Goal: Transaction & Acquisition: Download file/media

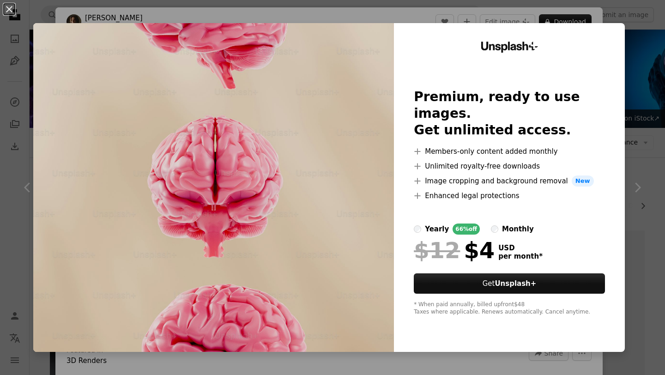
scroll to position [525, 0]
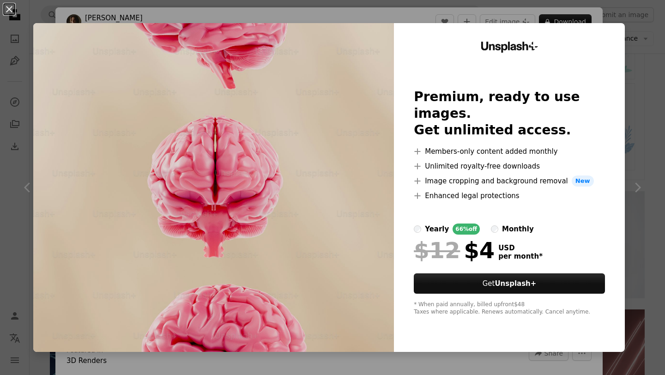
click at [534, 24] on div "Unsplash+ Premium, ready to use images. Get unlimited access. A plus sign Membe…" at bounding box center [509, 187] width 231 height 329
click at [10, 11] on button "An X shape" at bounding box center [9, 9] width 11 height 11
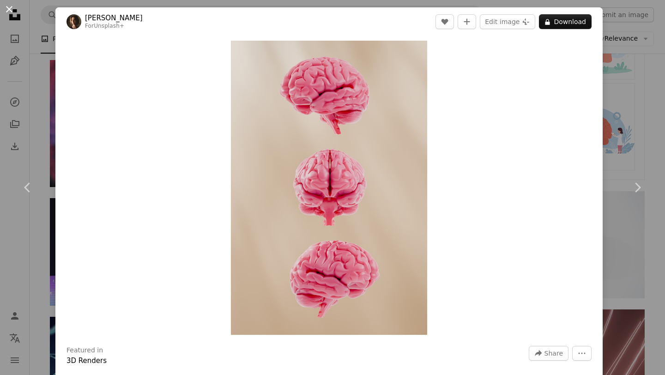
click at [11, 11] on button "An X shape" at bounding box center [9, 9] width 11 height 11
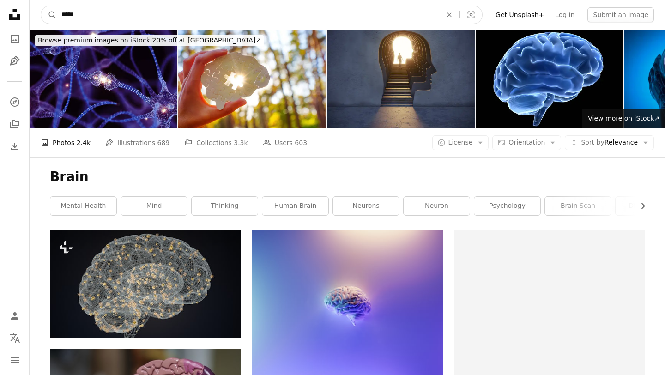
click at [206, 16] on input "*****" at bounding box center [248, 15] width 382 height 18
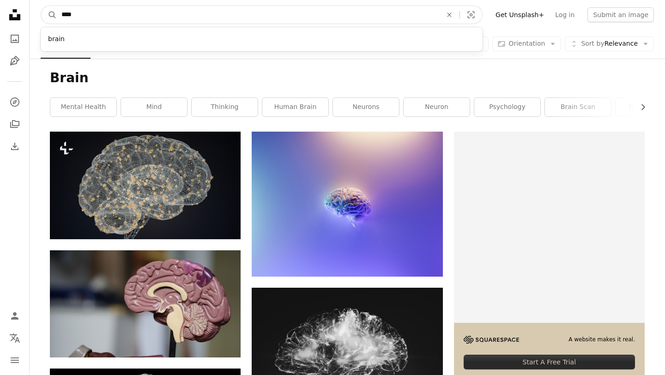
scroll to position [101, 0]
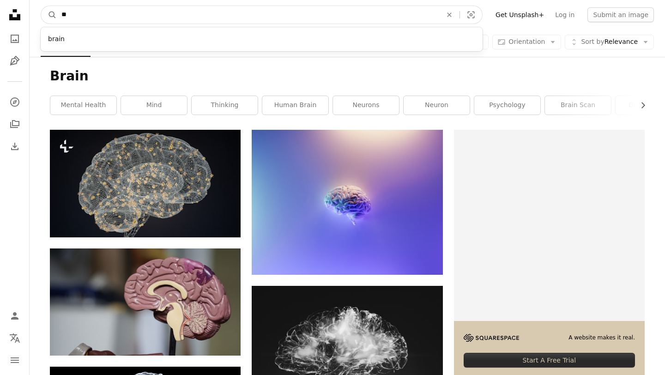
type input "*"
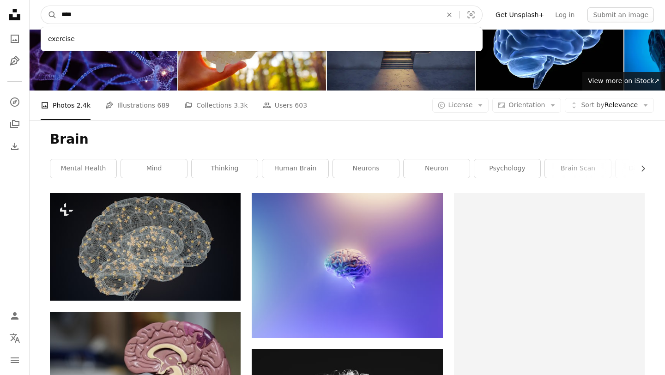
scroll to position [41, 0]
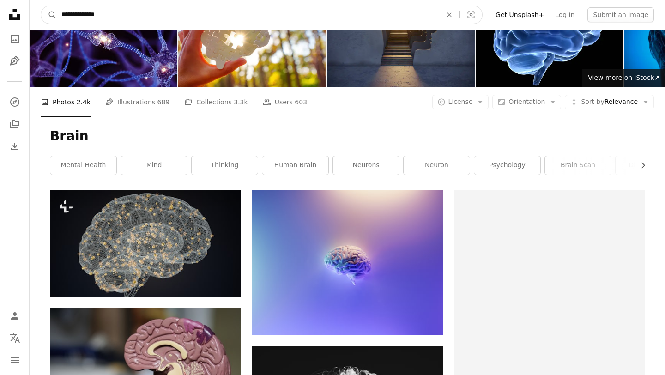
type input "**********"
click button "A magnifying glass" at bounding box center [49, 15] width 16 height 18
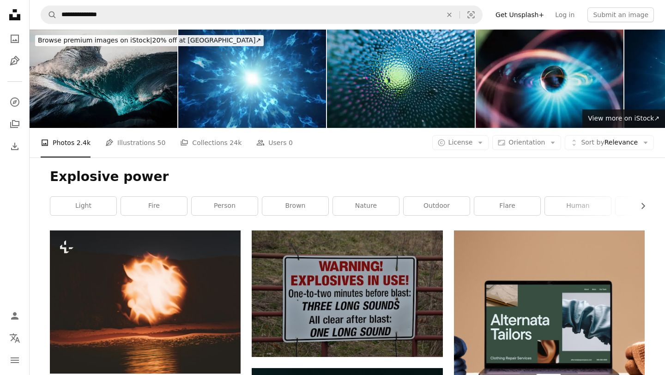
click at [400, 177] on h1 "Explosive power" at bounding box center [347, 176] width 595 height 17
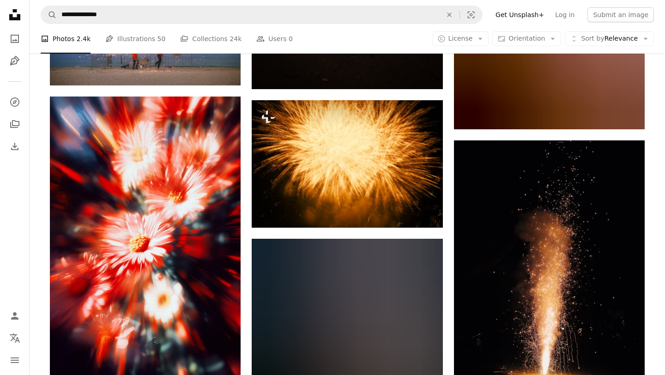
scroll to position [1035, 0]
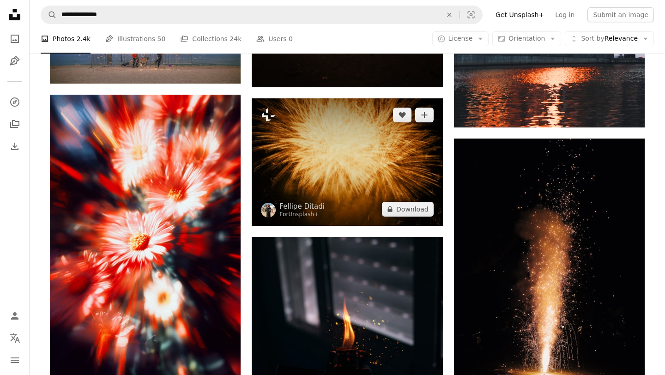
click at [362, 162] on img at bounding box center [347, 161] width 191 height 127
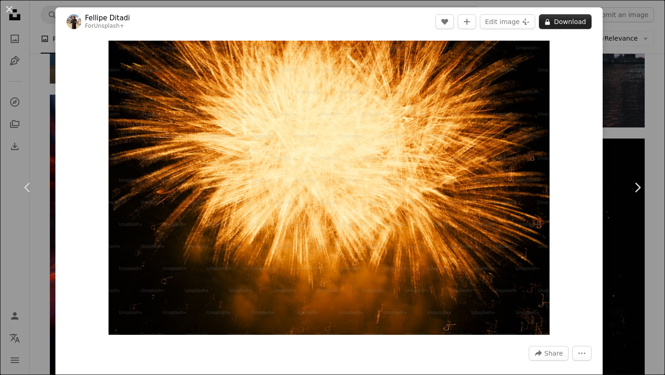
click at [580, 24] on button "A lock Download" at bounding box center [565, 21] width 53 height 15
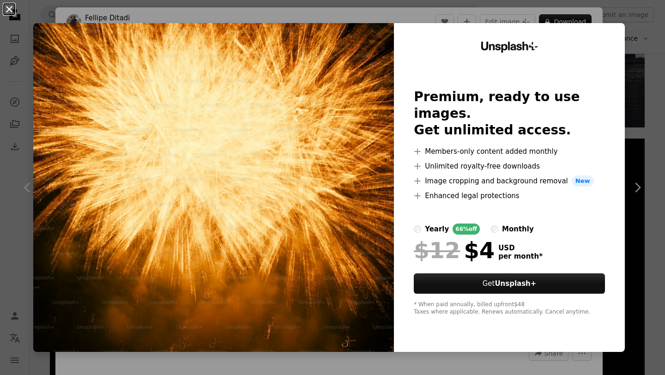
click at [12, 13] on button "An X shape" at bounding box center [9, 9] width 11 height 11
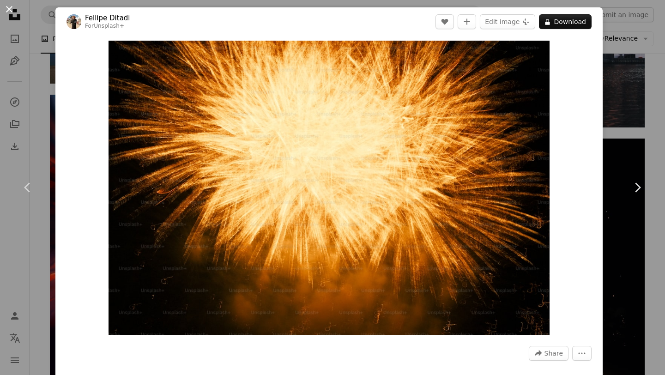
click at [6, 8] on button "An X shape" at bounding box center [9, 9] width 11 height 11
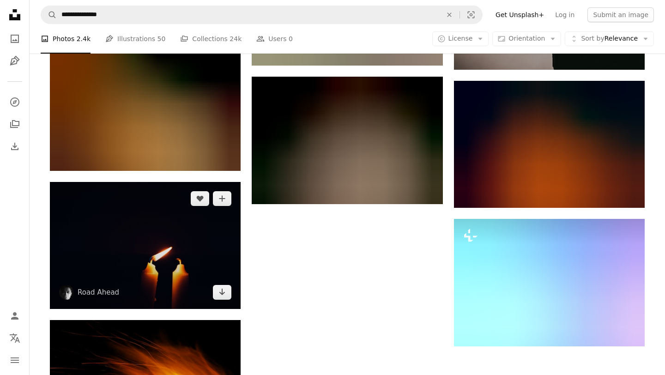
scroll to position [2320, 0]
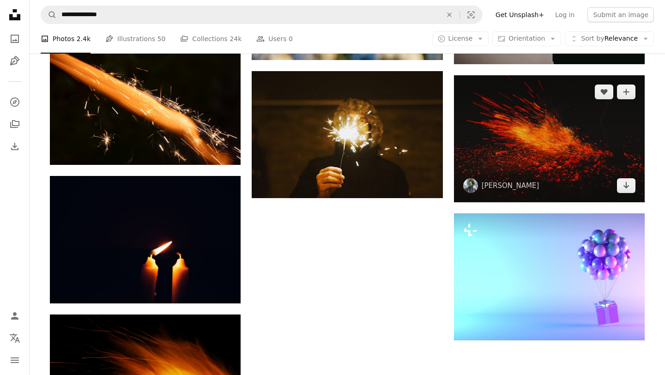
click at [524, 113] on img at bounding box center [549, 138] width 191 height 127
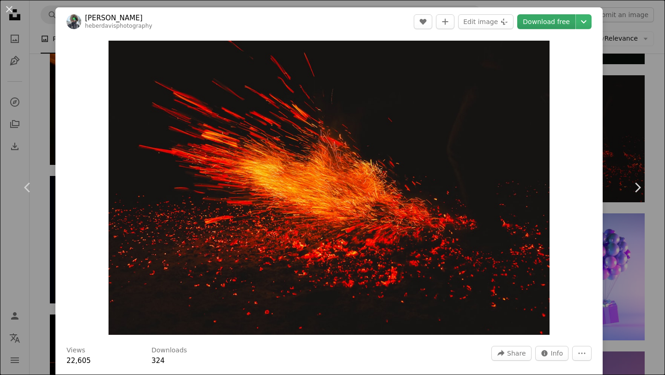
click at [552, 24] on link "Download free" at bounding box center [546, 21] width 58 height 15
